Goal: Task Accomplishment & Management: Complete application form

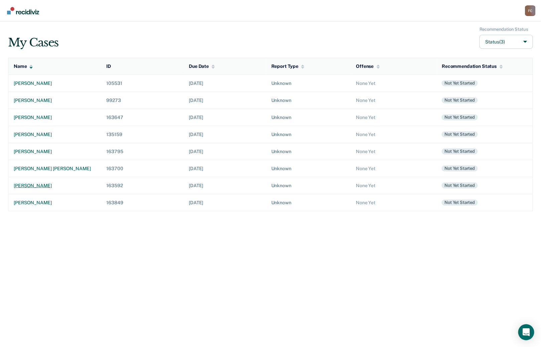
click at [60, 185] on div "[PERSON_NAME]" at bounding box center [55, 186] width 82 height 6
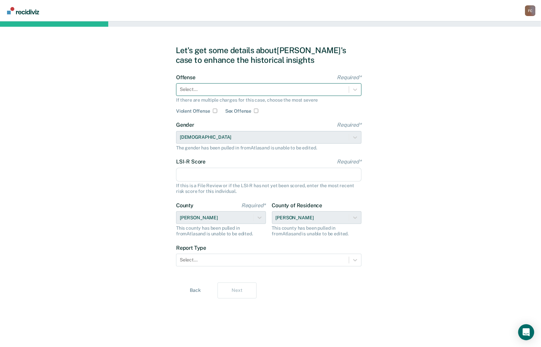
click at [190, 88] on div at bounding box center [263, 89] width 166 height 7
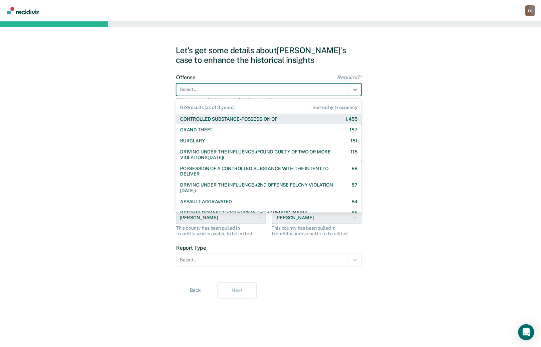
click at [199, 120] on div "CONTROLLED SUBSTANCE-POSSESSION OF" at bounding box center [228, 119] width 97 height 6
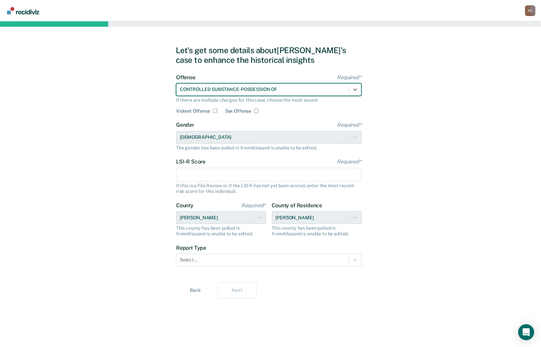
click at [189, 174] on input "LSI-R Score Required*" at bounding box center [268, 175] width 185 height 14
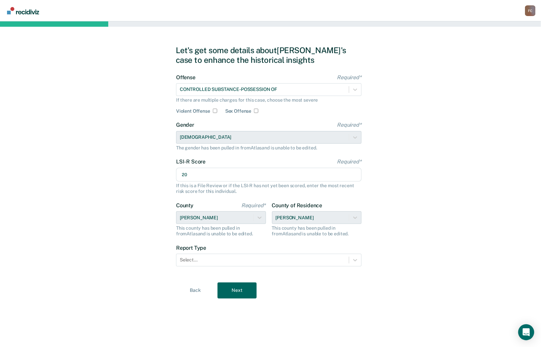
type input "20"
click at [131, 186] on div "Let's get some details about [PERSON_NAME]'s case to enhance the historical ins…" at bounding box center [270, 183] width 541 height 325
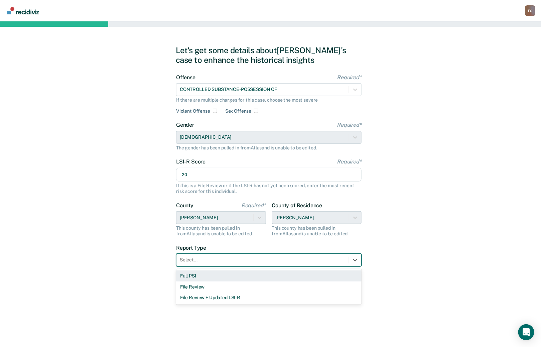
click at [209, 262] on div at bounding box center [263, 259] width 166 height 7
click at [184, 276] on div "Full PSI" at bounding box center [268, 275] width 185 height 11
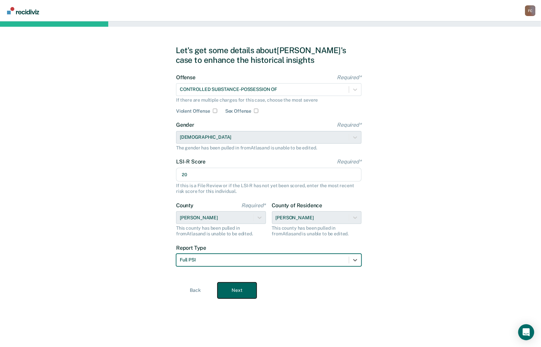
click at [239, 292] on button "Next" at bounding box center [236, 290] width 39 height 16
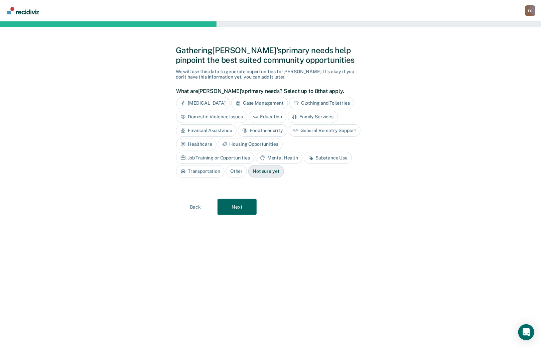
click at [209, 130] on div "Financial Assistance" at bounding box center [206, 130] width 60 height 12
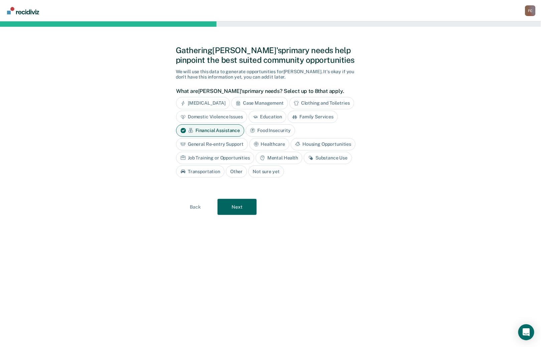
click at [330, 156] on div "Substance Use" at bounding box center [328, 158] width 48 height 12
click at [226, 118] on div "Domestic Violence Issues" at bounding box center [211, 117] width 71 height 12
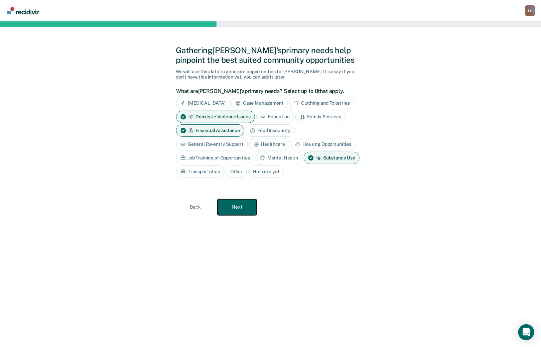
click at [243, 206] on button "Next" at bounding box center [236, 207] width 39 height 16
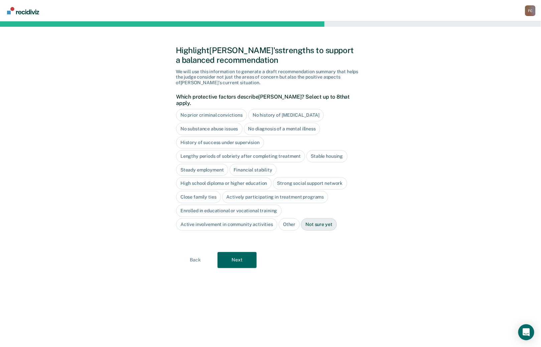
click at [216, 137] on div "History of success under supervision" at bounding box center [220, 142] width 88 height 12
click at [316, 150] on div "Stable housing" at bounding box center [326, 156] width 41 height 12
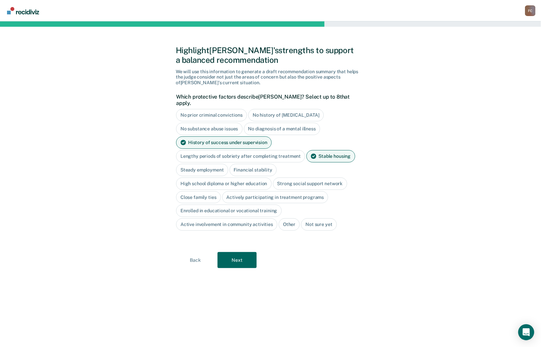
click at [206, 164] on div "Steady employment" at bounding box center [202, 170] width 52 height 12
click at [199, 191] on div "Close family ties" at bounding box center [198, 197] width 45 height 12
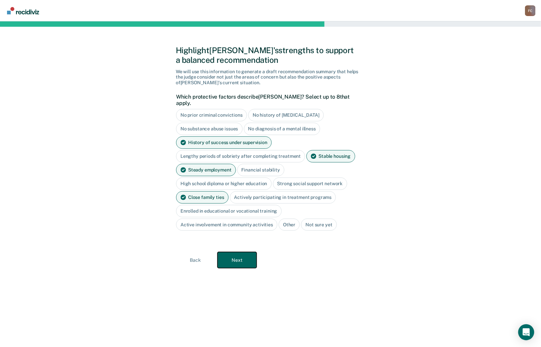
click at [237, 254] on button "Next" at bounding box center [236, 260] width 39 height 16
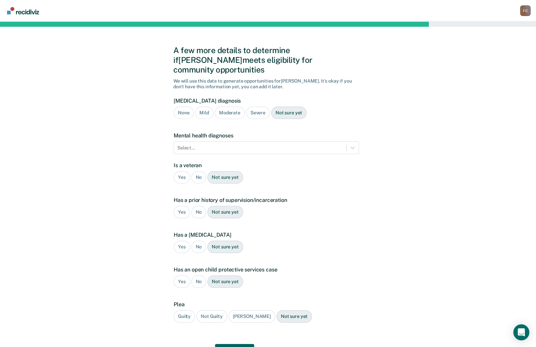
click at [181, 107] on div "None" at bounding box center [184, 113] width 20 height 12
click at [188, 144] on div at bounding box center [260, 147] width 166 height 7
click at [211, 144] on div at bounding box center [260, 147] width 166 height 7
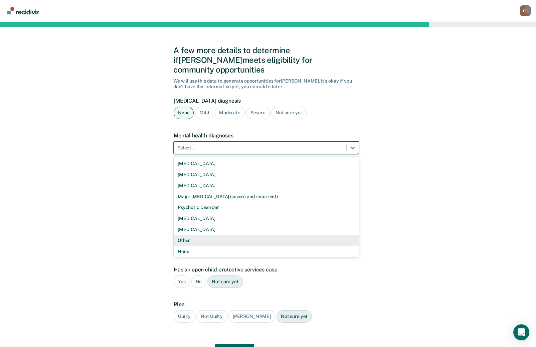
click at [189, 235] on div "Other" at bounding box center [266, 240] width 185 height 11
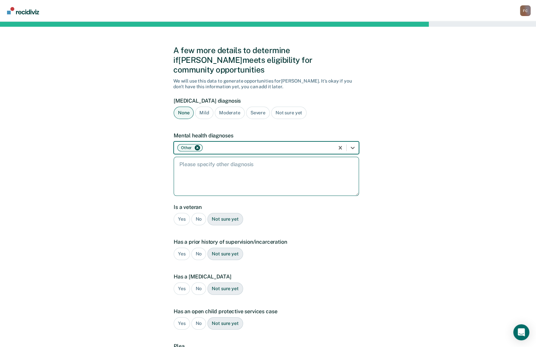
click at [235, 157] on textarea at bounding box center [266, 176] width 185 height 39
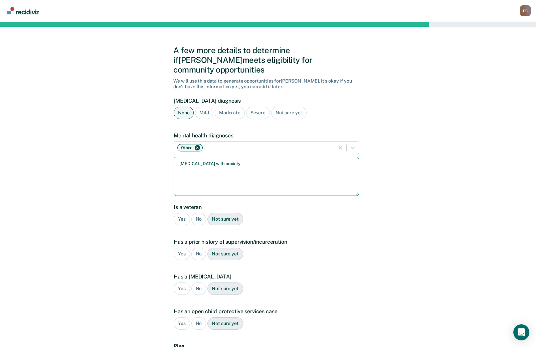
type textarea "[MEDICAL_DATA] with anxiety"
click at [196, 213] on div "No" at bounding box center [198, 219] width 15 height 12
click at [181, 248] on div "Yes" at bounding box center [182, 254] width 16 height 12
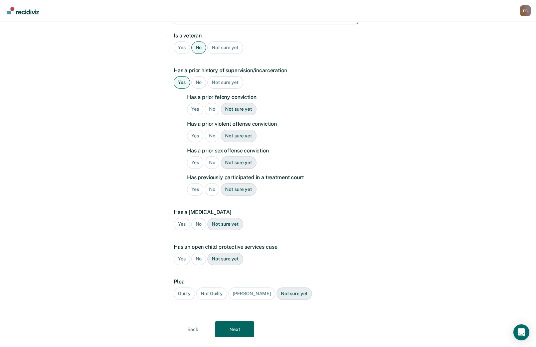
scroll to position [174, 0]
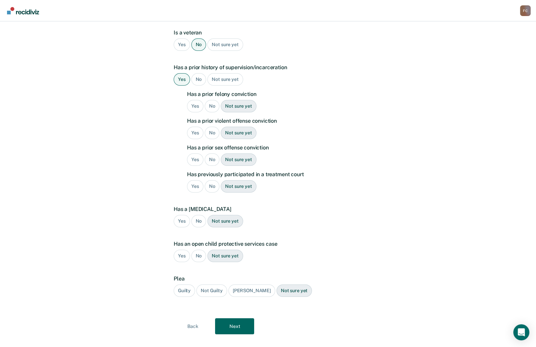
click at [208, 100] on div "No" at bounding box center [212, 106] width 15 height 12
click at [211, 127] on div "No" at bounding box center [212, 133] width 15 height 12
click at [208, 153] on div "No" at bounding box center [212, 159] width 15 height 12
click at [214, 180] on div "No" at bounding box center [212, 186] width 15 height 12
click at [199, 215] on div "No" at bounding box center [198, 221] width 15 height 12
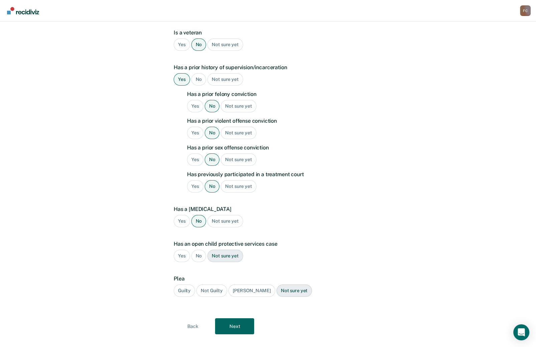
click at [200, 250] on div "No" at bounding box center [198, 256] width 15 height 12
click at [183, 284] on div "Guilty" at bounding box center [184, 290] width 21 height 12
click at [237, 318] on button "Next" at bounding box center [234, 326] width 39 height 16
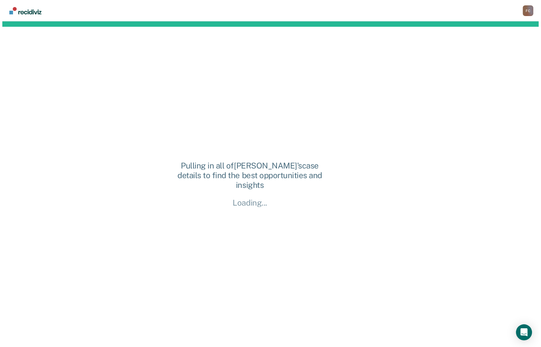
scroll to position [0, 0]
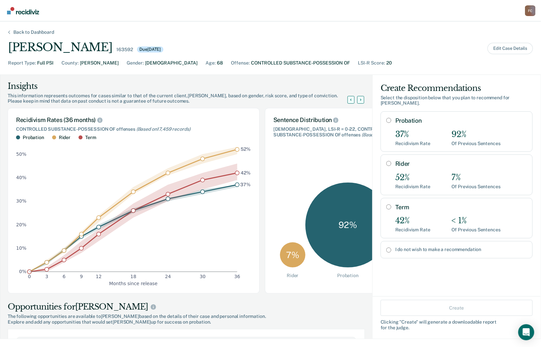
click at [386, 118] on input "Probation" at bounding box center [388, 120] width 5 height 5
radio input "true"
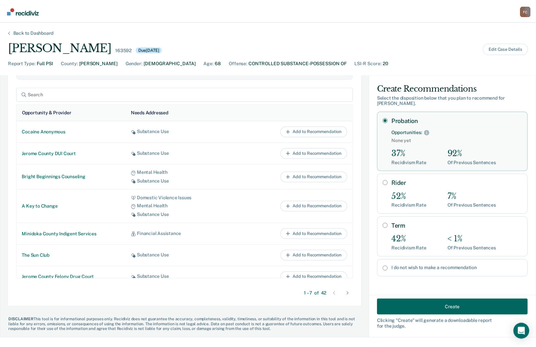
scroll to position [303, 0]
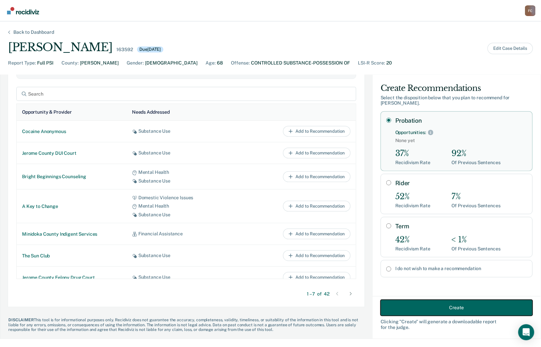
click at [457, 305] on button "Create" at bounding box center [457, 308] width 152 height 16
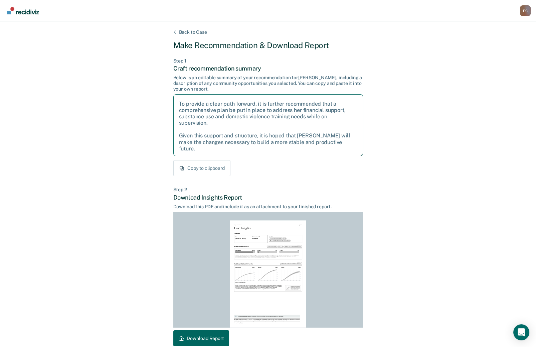
scroll to position [0, 0]
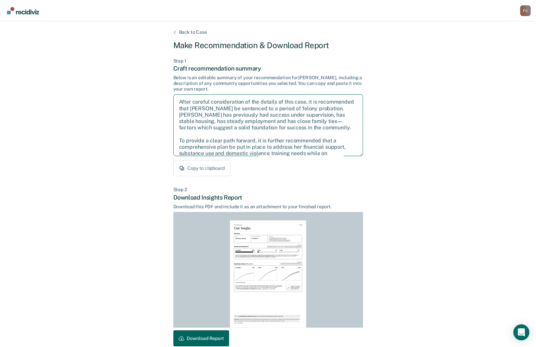
drag, startPoint x: 214, startPoint y: 123, endPoint x: 173, endPoint y: 97, distance: 49.0
click at [173, 97] on textarea "After careful consideration of the details of this case, it is recommended that…" at bounding box center [268, 125] width 190 height 62
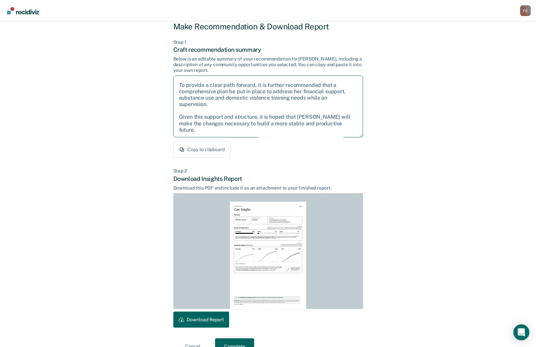
scroll to position [34, 0]
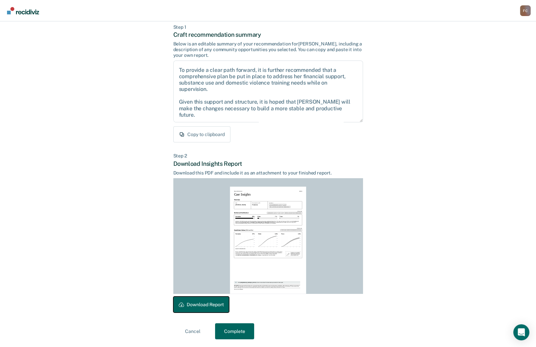
click at [203, 305] on button "Download Report" at bounding box center [201, 304] width 56 height 16
drag, startPoint x: 226, startPoint y: 133, endPoint x: 210, endPoint y: 187, distance: 56.9
click at [237, 328] on button "Complete" at bounding box center [234, 331] width 39 height 16
